Goal: Information Seeking & Learning: Learn about a topic

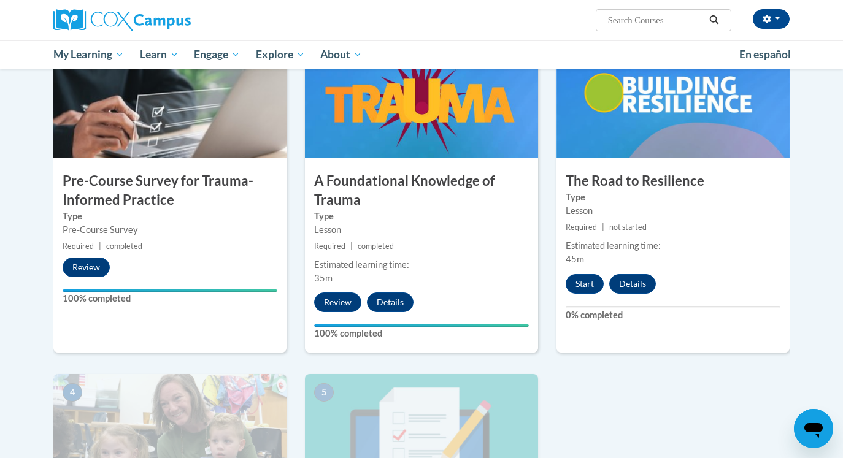
scroll to position [283, 0]
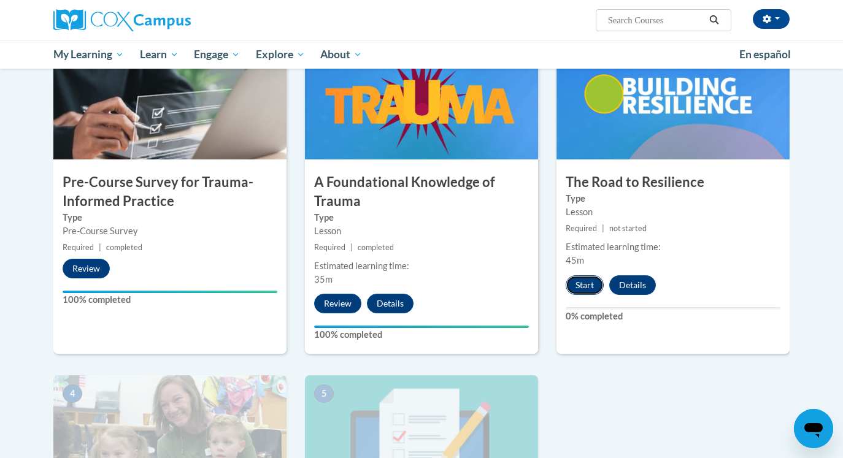
click at [596, 284] on button "Start" at bounding box center [585, 285] width 38 height 20
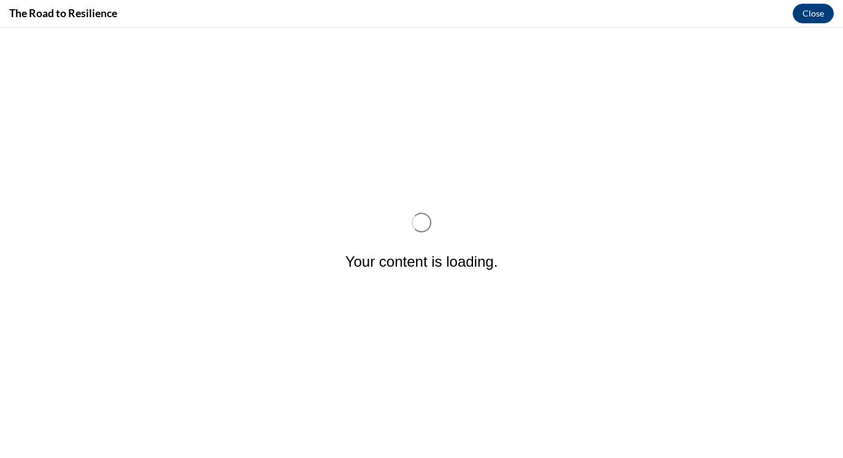
scroll to position [0, 0]
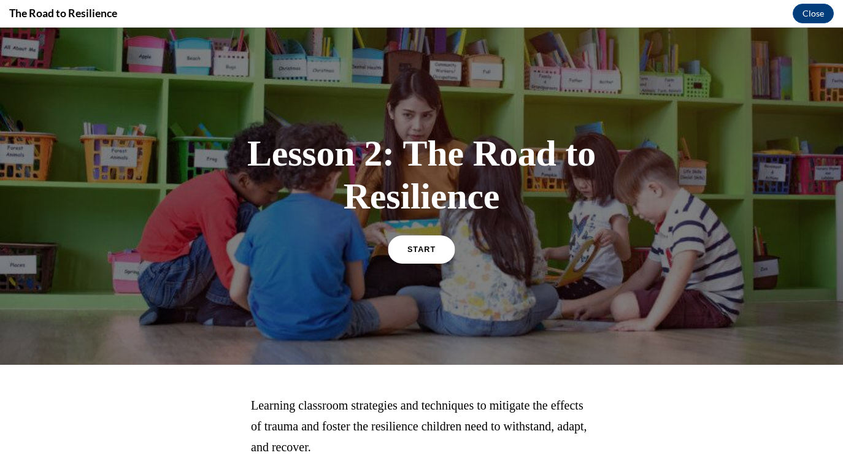
click at [411, 253] on span "START" at bounding box center [421, 249] width 28 height 9
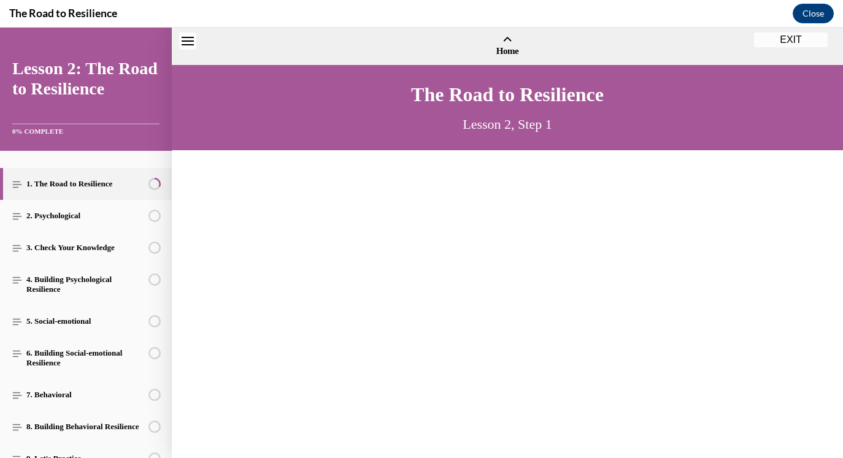
scroll to position [37, 0]
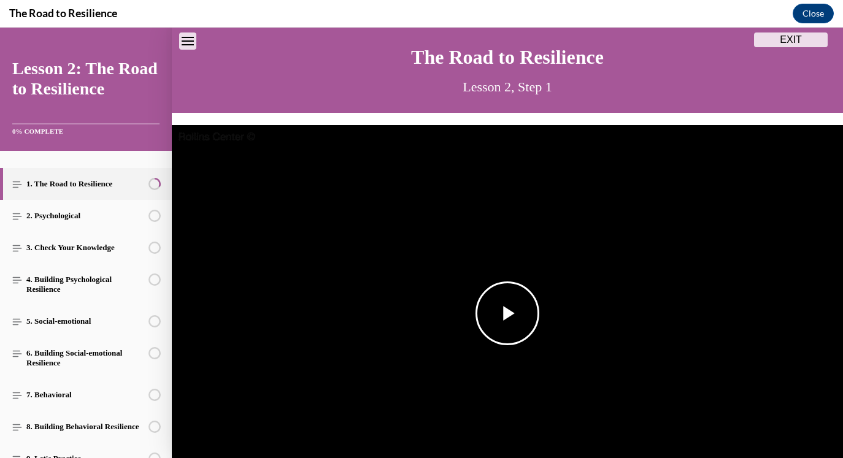
click at [473, 323] on img "Video player" at bounding box center [507, 313] width 671 height 377
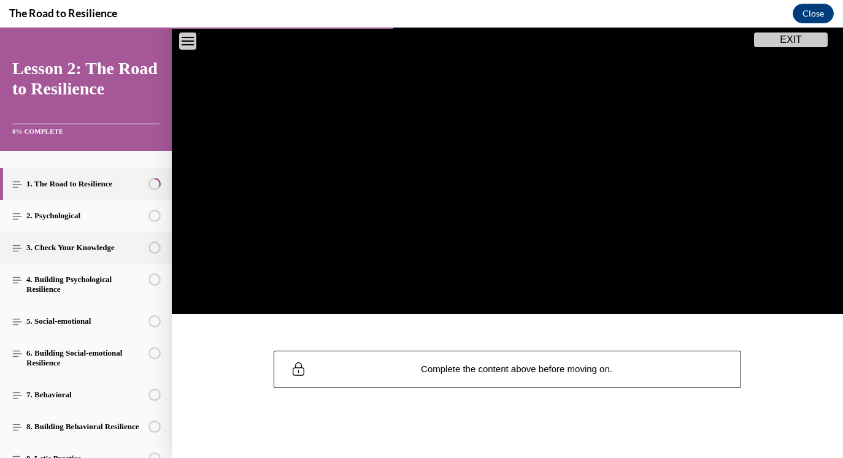
scroll to position [224, 0]
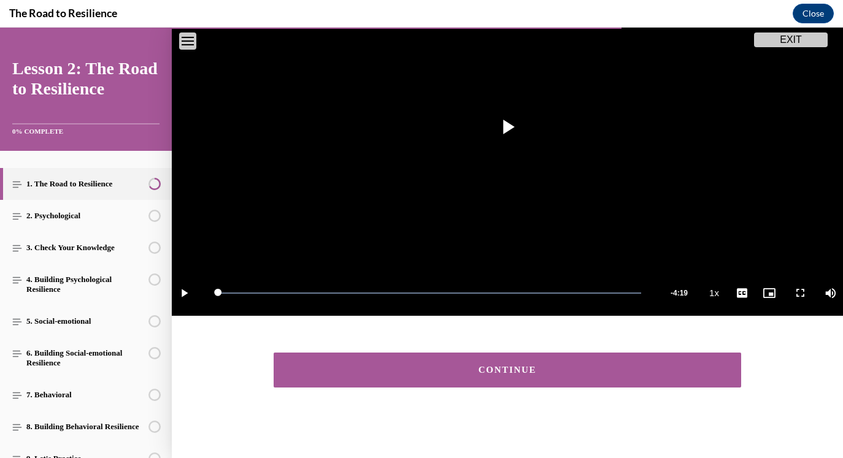
click at [297, 375] on button "CONTINUE" at bounding box center [507, 370] width 467 height 35
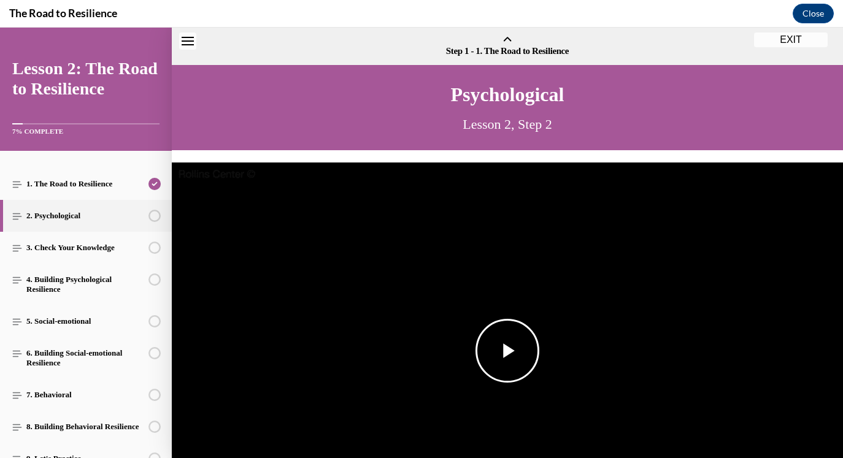
scroll to position [38, 0]
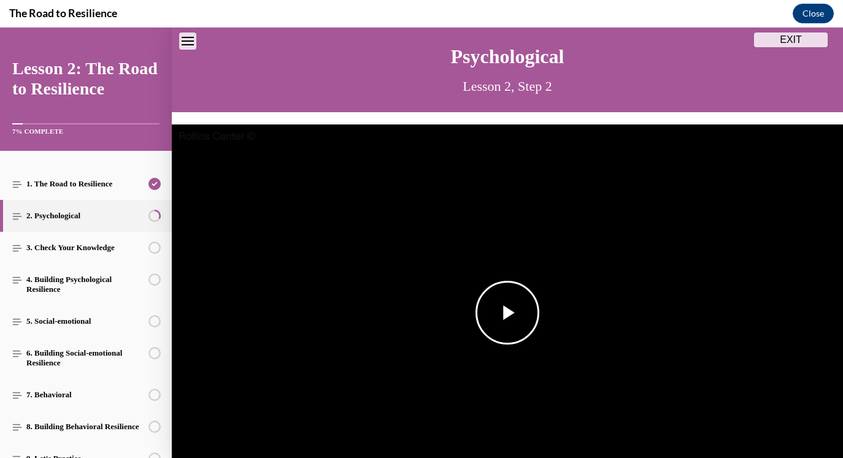
click at [464, 295] on img "Video player" at bounding box center [507, 313] width 671 height 377
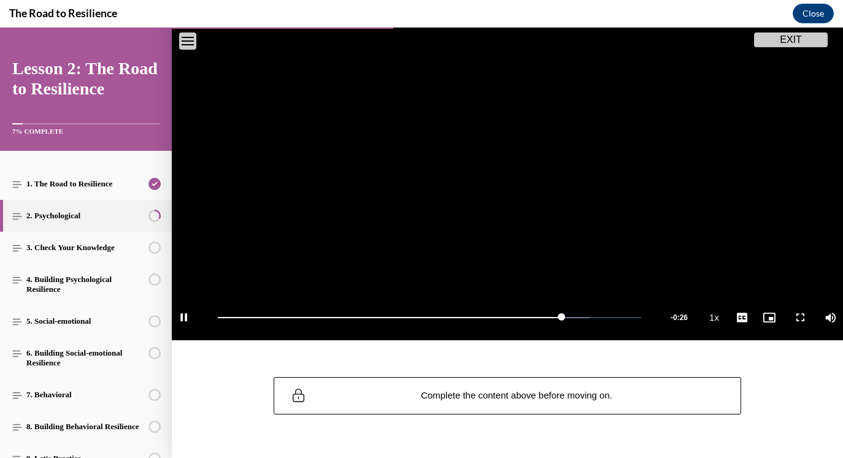
scroll to position [194, 0]
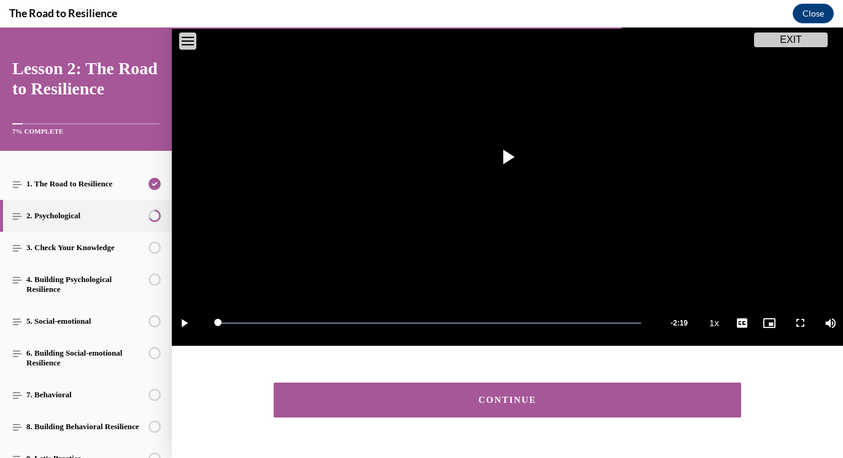
click at [690, 385] on button "CONTINUE" at bounding box center [507, 400] width 467 height 35
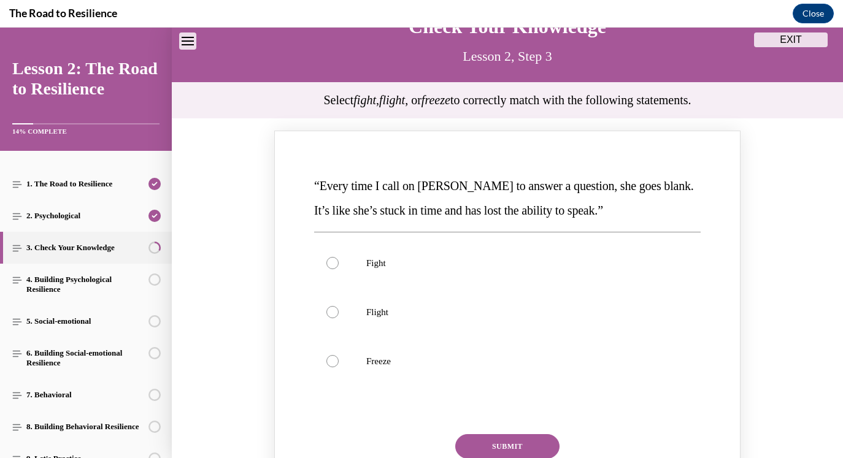
scroll to position [91, 0]
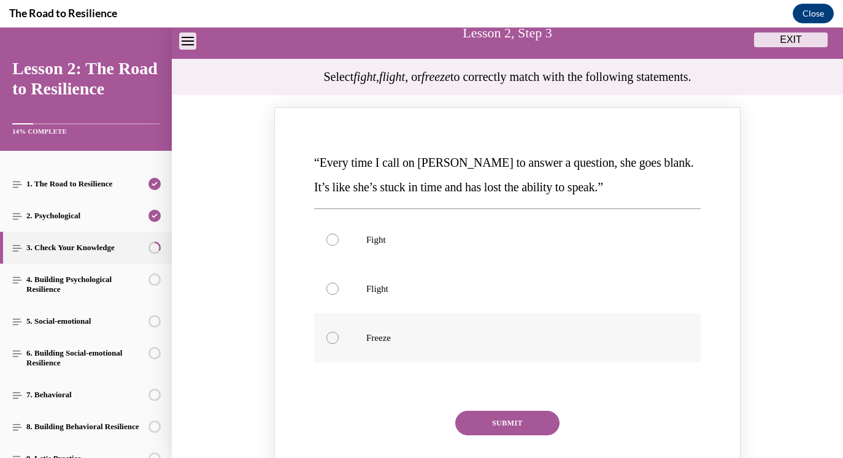
click at [540, 359] on label "Freeze" at bounding box center [507, 337] width 386 height 49
click at [339, 344] on input "Freeze" at bounding box center [332, 338] width 12 height 12
radio input "true"
click at [517, 416] on button "SUBMIT" at bounding box center [507, 423] width 104 height 25
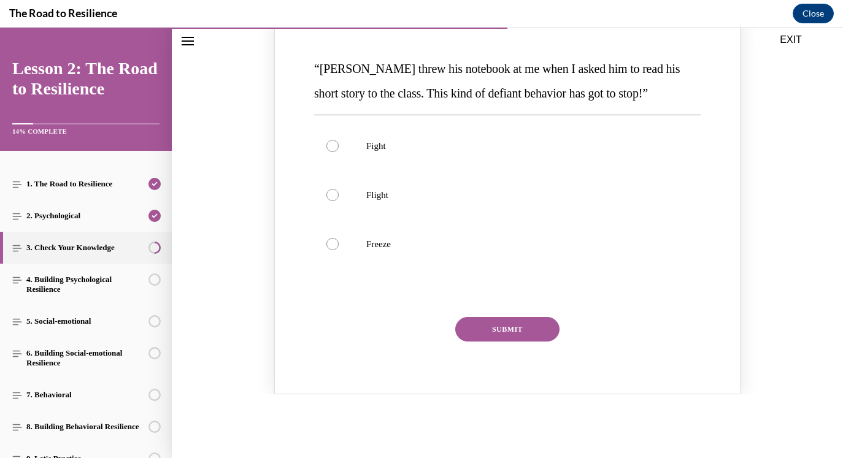
scroll to position [674, 0]
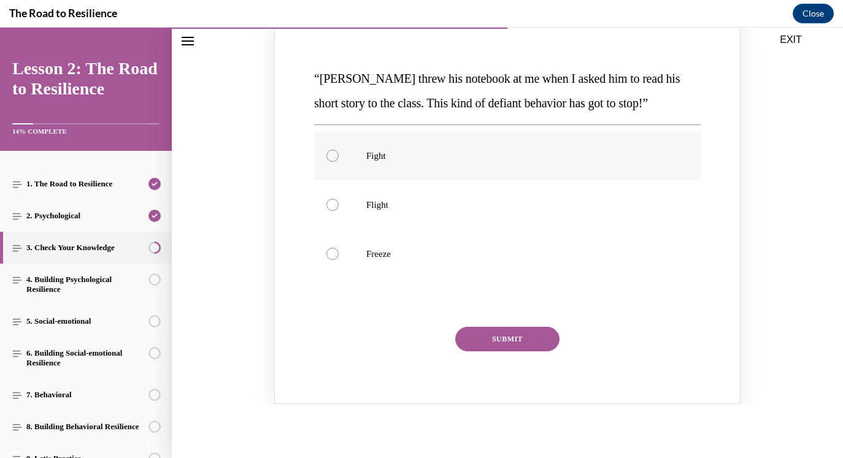
click at [479, 164] on label "Fight" at bounding box center [507, 155] width 386 height 49
click at [339, 162] on input "Fight" at bounding box center [332, 156] width 12 height 12
radio input "true"
click at [509, 334] on button "SUBMIT" at bounding box center [507, 339] width 104 height 25
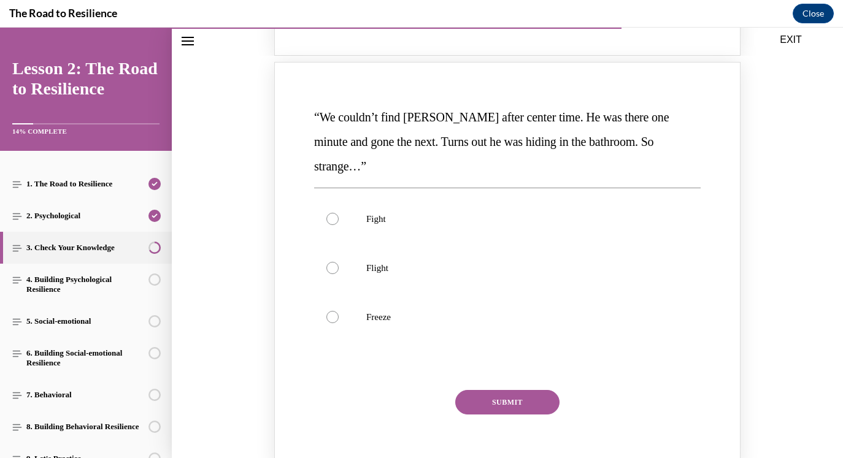
scroll to position [1136, 0]
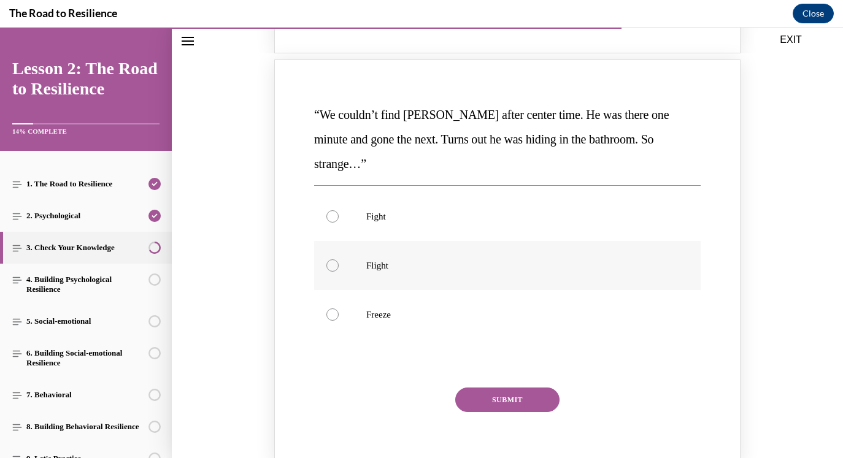
click at [487, 264] on label "Flight" at bounding box center [507, 265] width 386 height 49
click at [339, 264] on input "Flight" at bounding box center [332, 265] width 12 height 12
radio input "true"
click at [517, 388] on button "SUBMIT" at bounding box center [507, 400] width 104 height 25
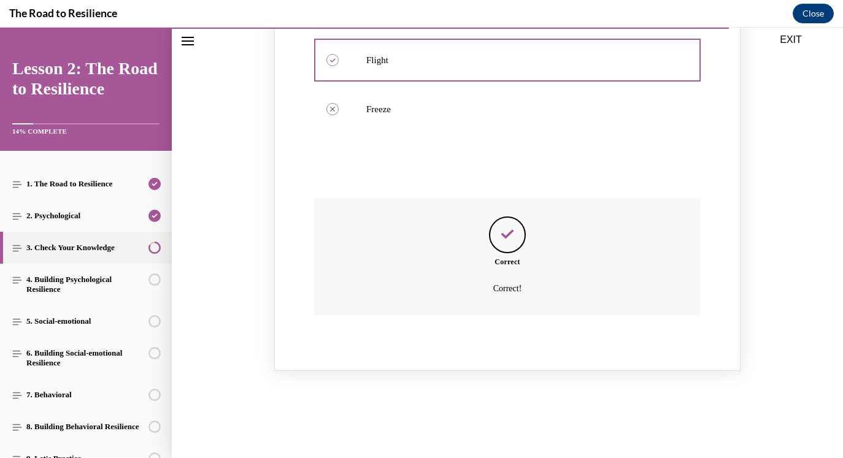
scroll to position [1360, 0]
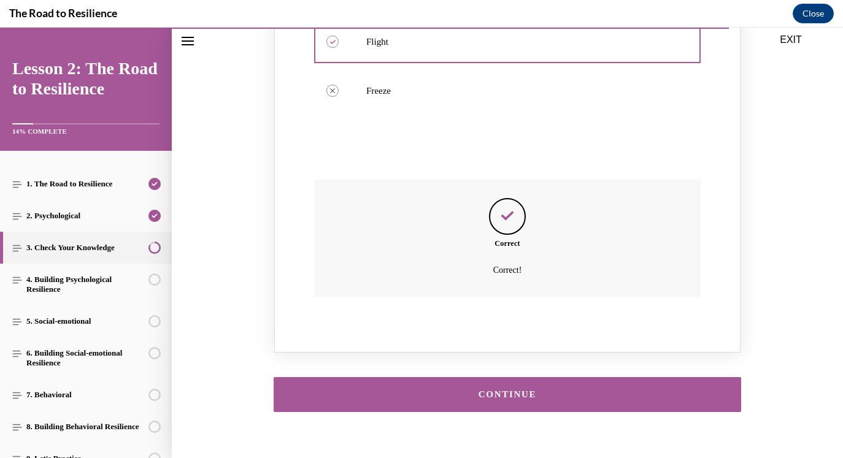
click at [517, 377] on button "CONTINUE" at bounding box center [507, 394] width 467 height 35
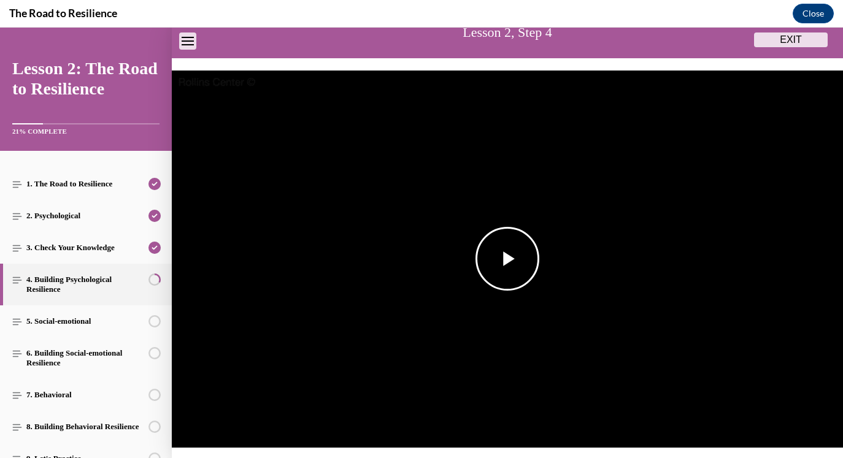
scroll to position [69, 0]
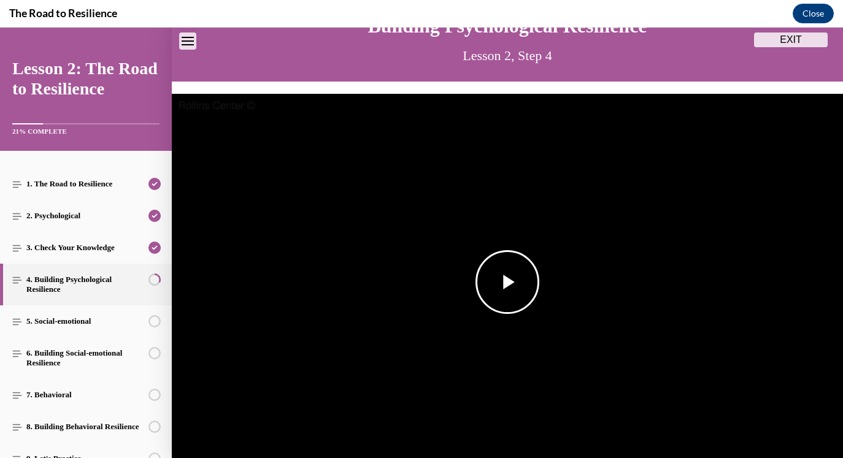
click at [551, 260] on img "Video player" at bounding box center [507, 282] width 671 height 377
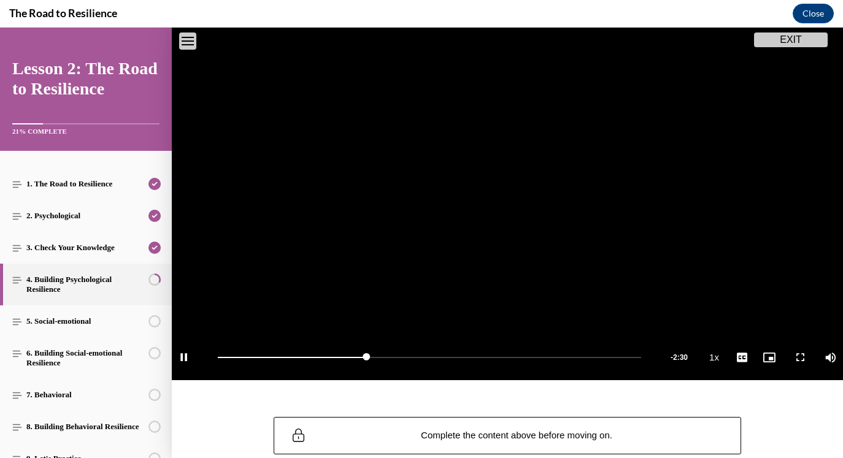
scroll to position [226, 0]
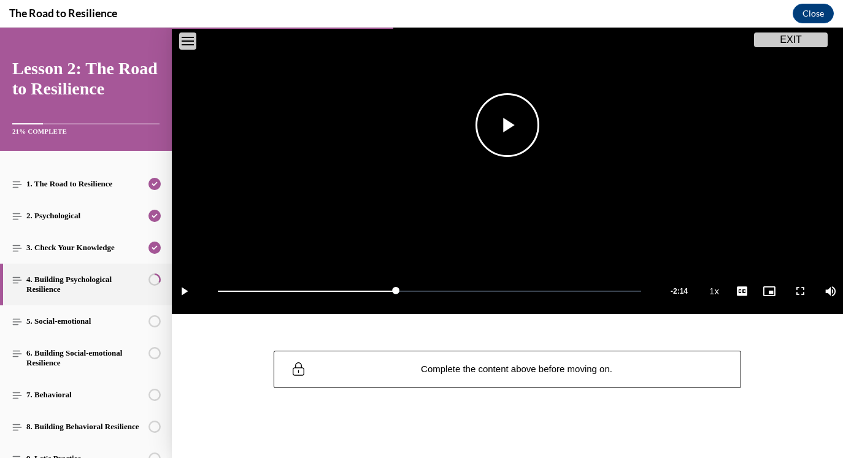
click at [558, 151] on video "Video player" at bounding box center [507, 125] width 671 height 377
click at [558, 152] on video "Video player" at bounding box center [507, 125] width 671 height 377
click at [507, 125] on span "Video player" at bounding box center [507, 125] width 0 height 0
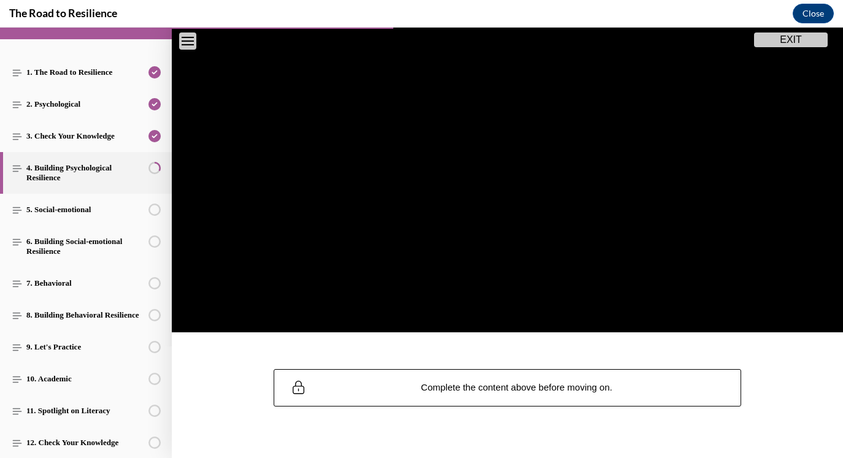
scroll to position [218, 0]
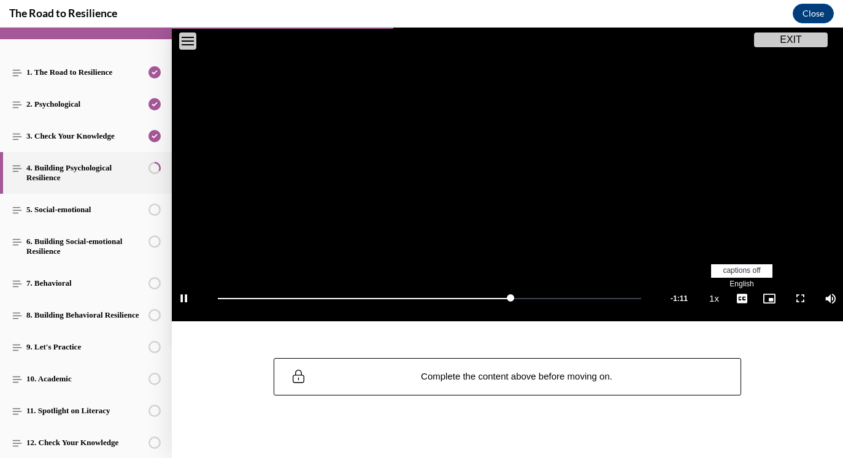
click at [743, 280] on span "English" at bounding box center [741, 284] width 24 height 9
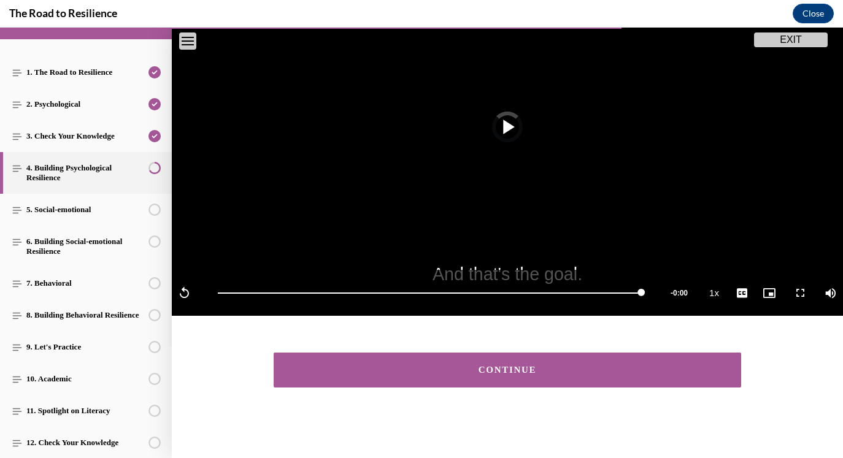
scroll to position [224, 0]
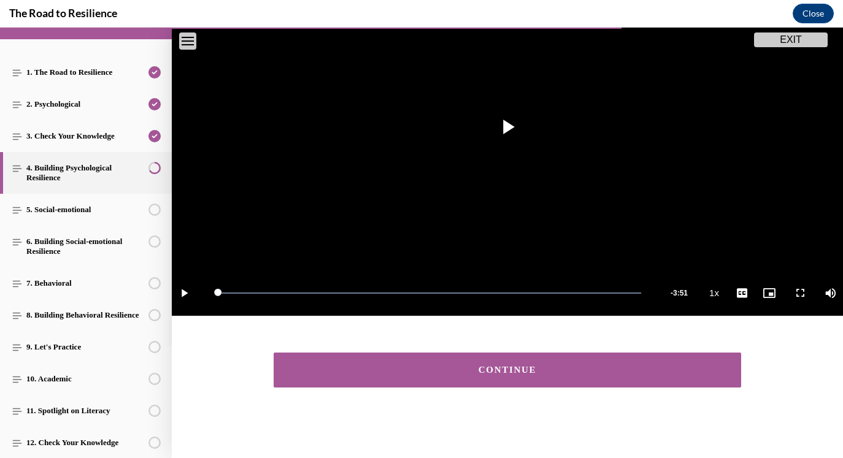
click at [498, 366] on div "CONTINUE" at bounding box center [507, 370] width 429 height 9
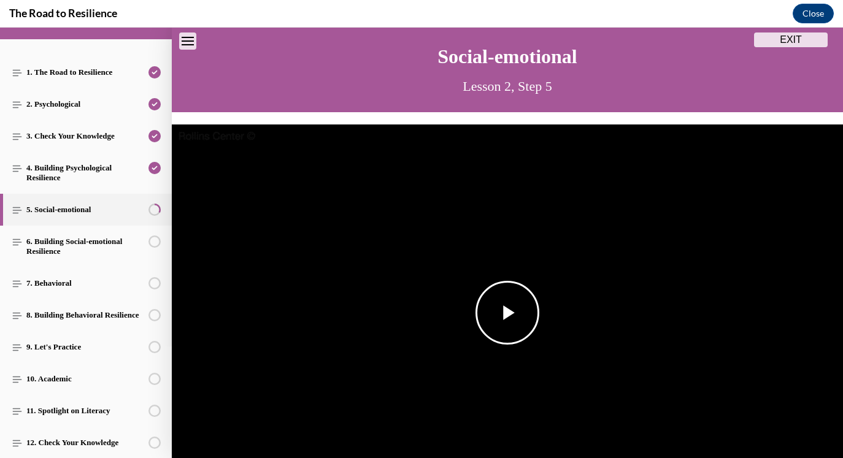
click at [493, 236] on img "Video player" at bounding box center [507, 313] width 671 height 377
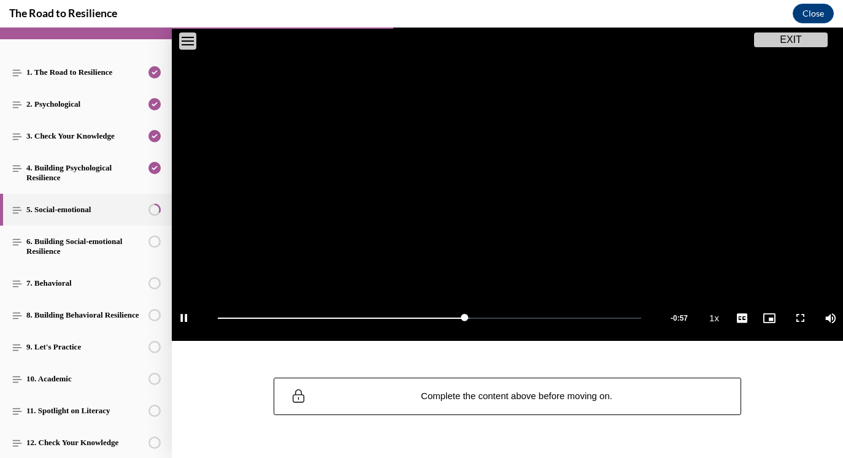
scroll to position [202, 0]
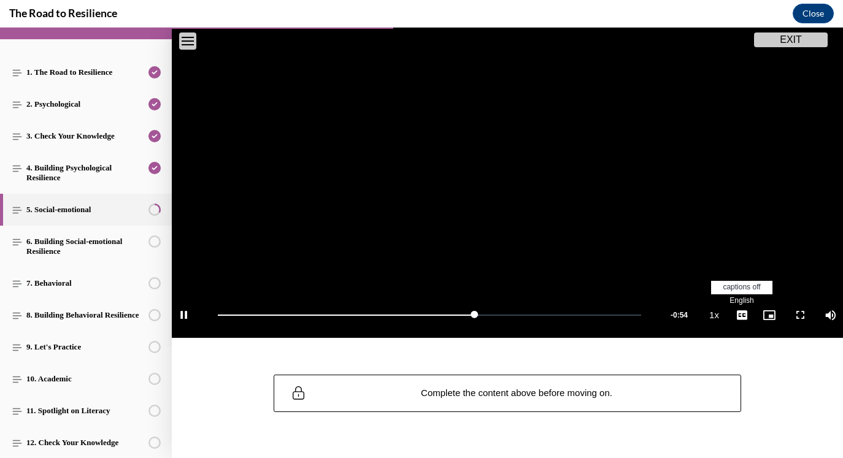
click at [740, 300] on span "English" at bounding box center [741, 300] width 24 height 9
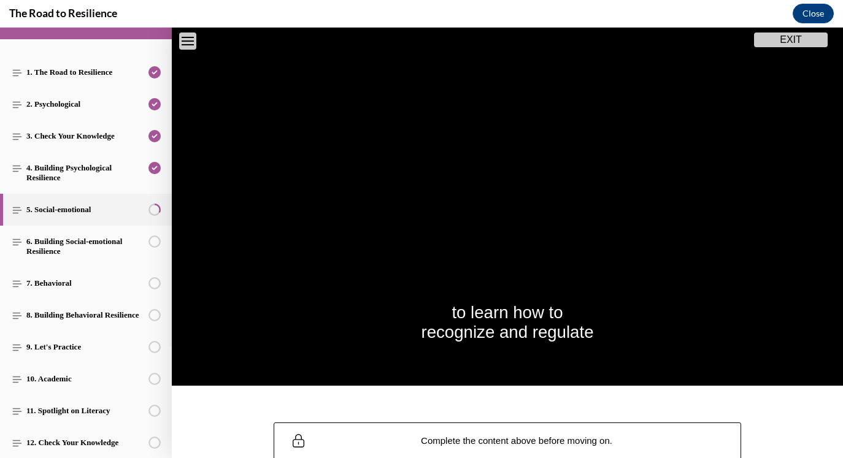
scroll to position [153, 0]
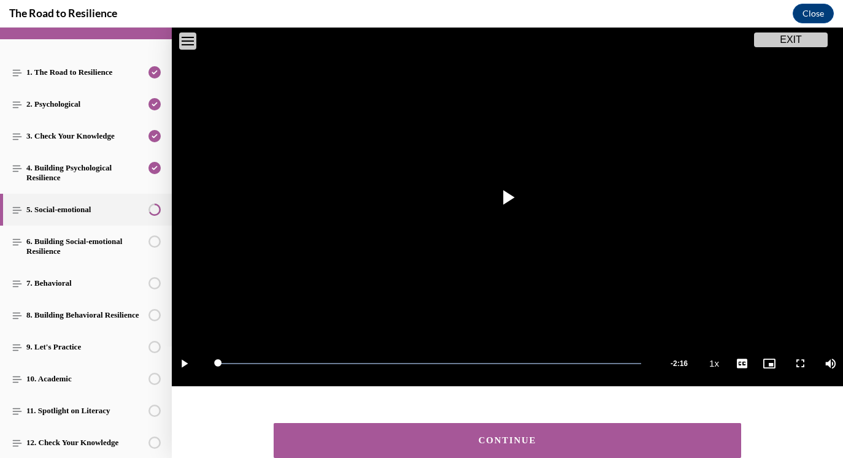
click at [663, 438] on div "CONTINUE" at bounding box center [507, 440] width 429 height 9
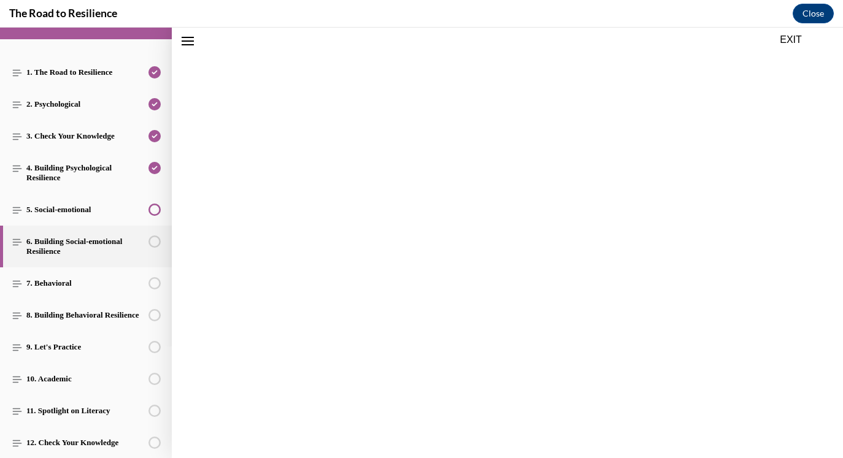
scroll to position [186, 0]
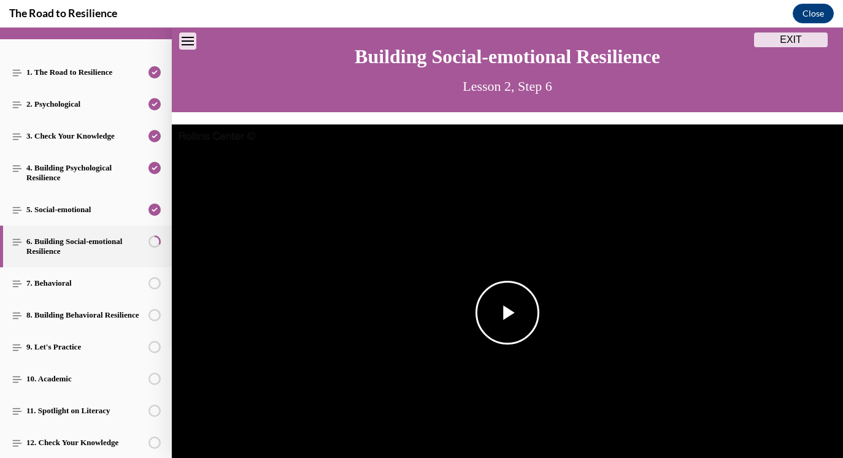
click at [528, 262] on img "Video player" at bounding box center [507, 313] width 671 height 377
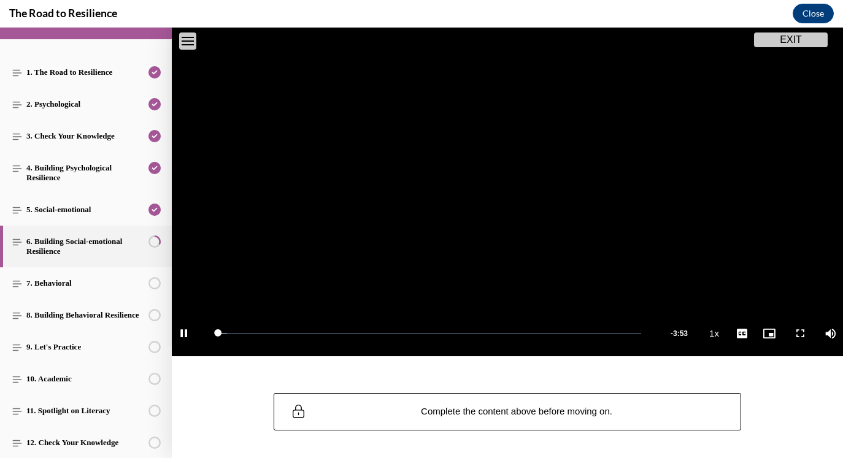
scroll to position [185, 0]
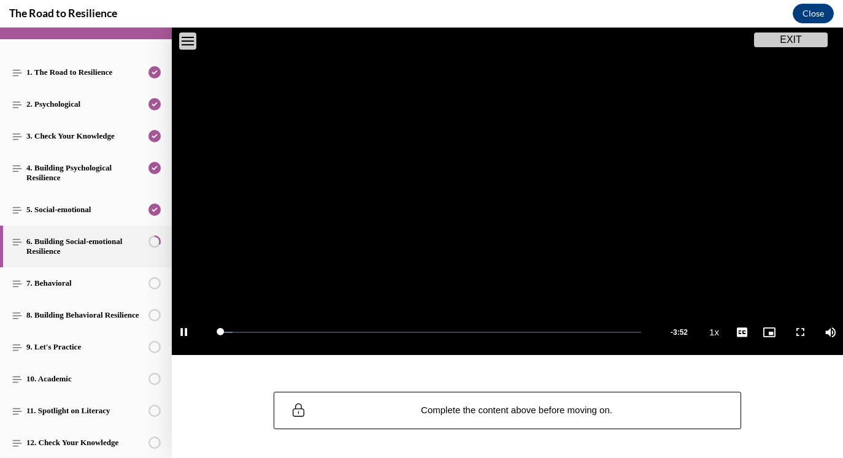
click at [518, 175] on video "Video player" at bounding box center [507, 166] width 671 height 377
